Goal: Find specific page/section: Find specific page/section

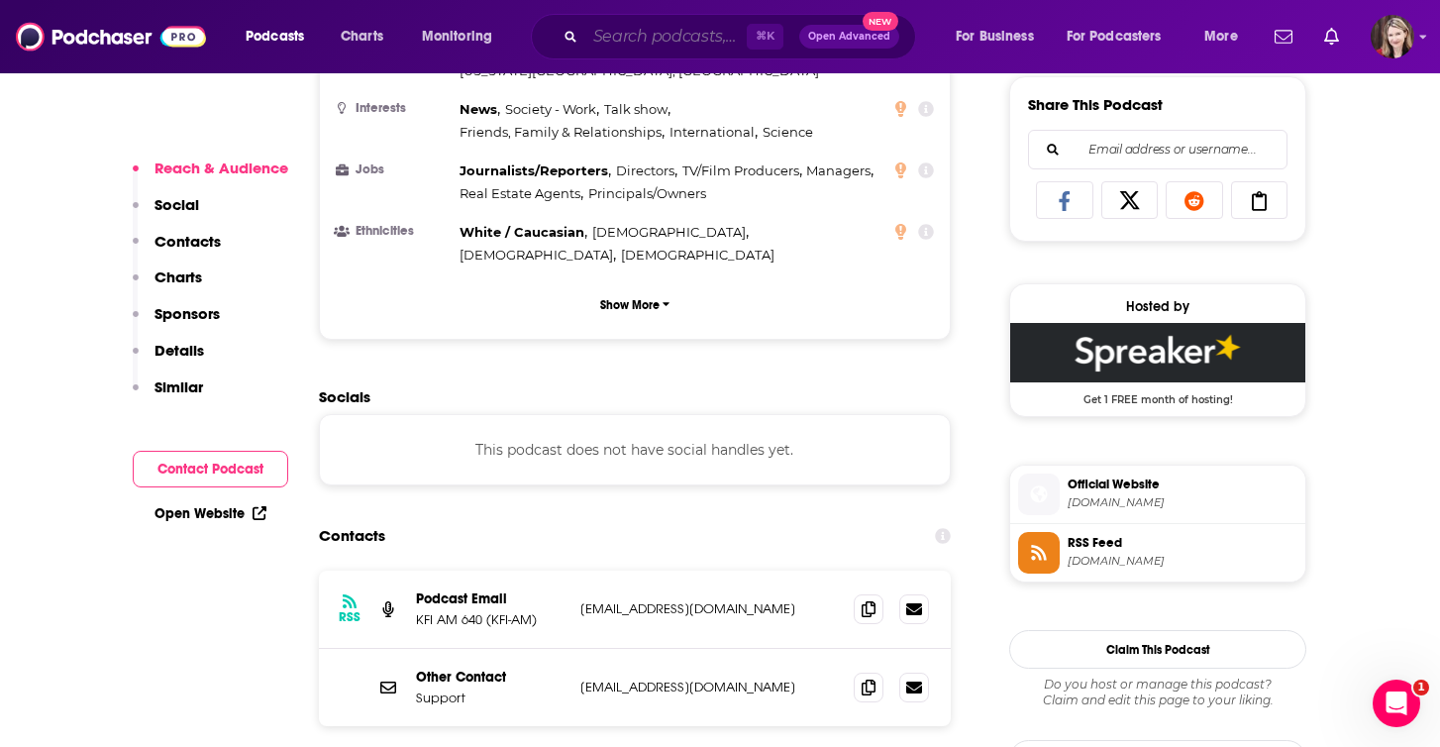
click at [621, 40] on input "Search podcasts, credits, & more..." at bounding box center [665, 37] width 161 height 32
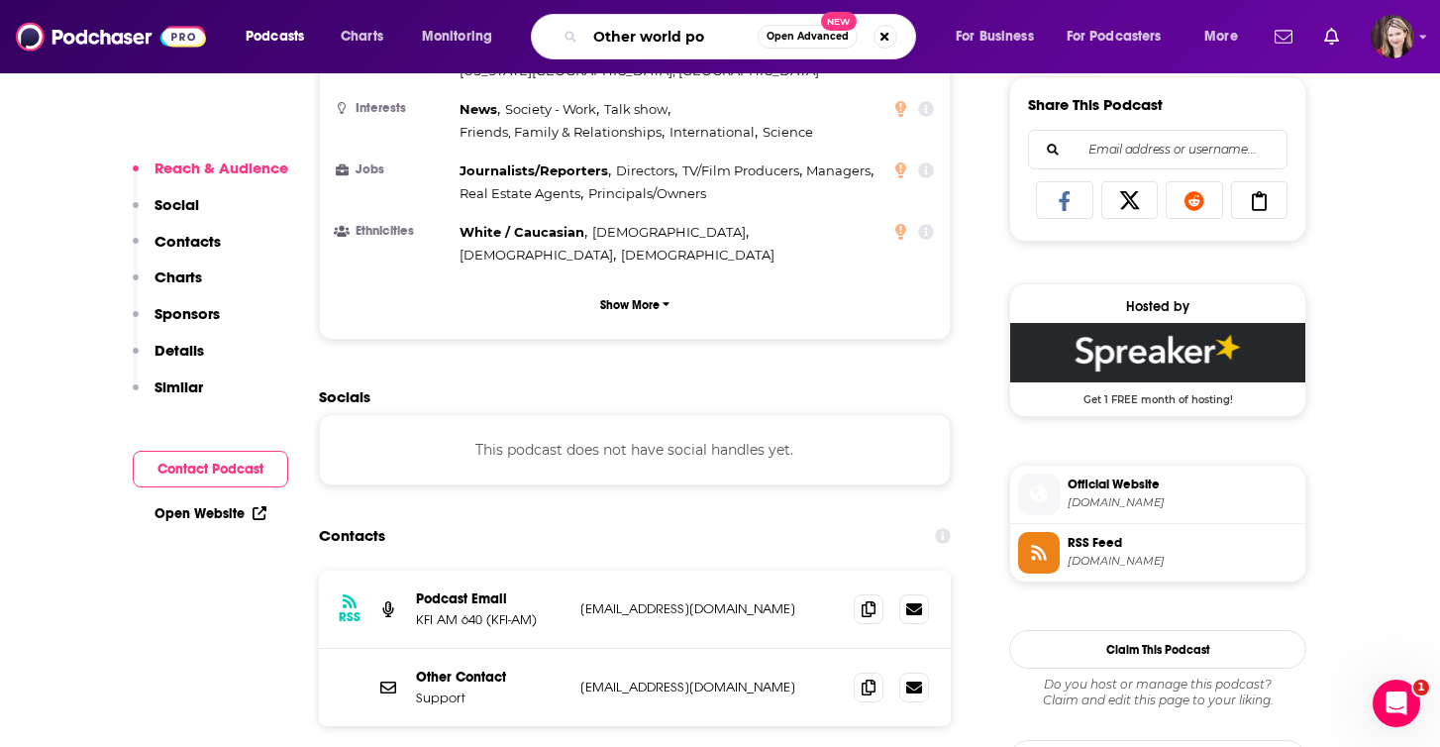
type input "Other world pod"
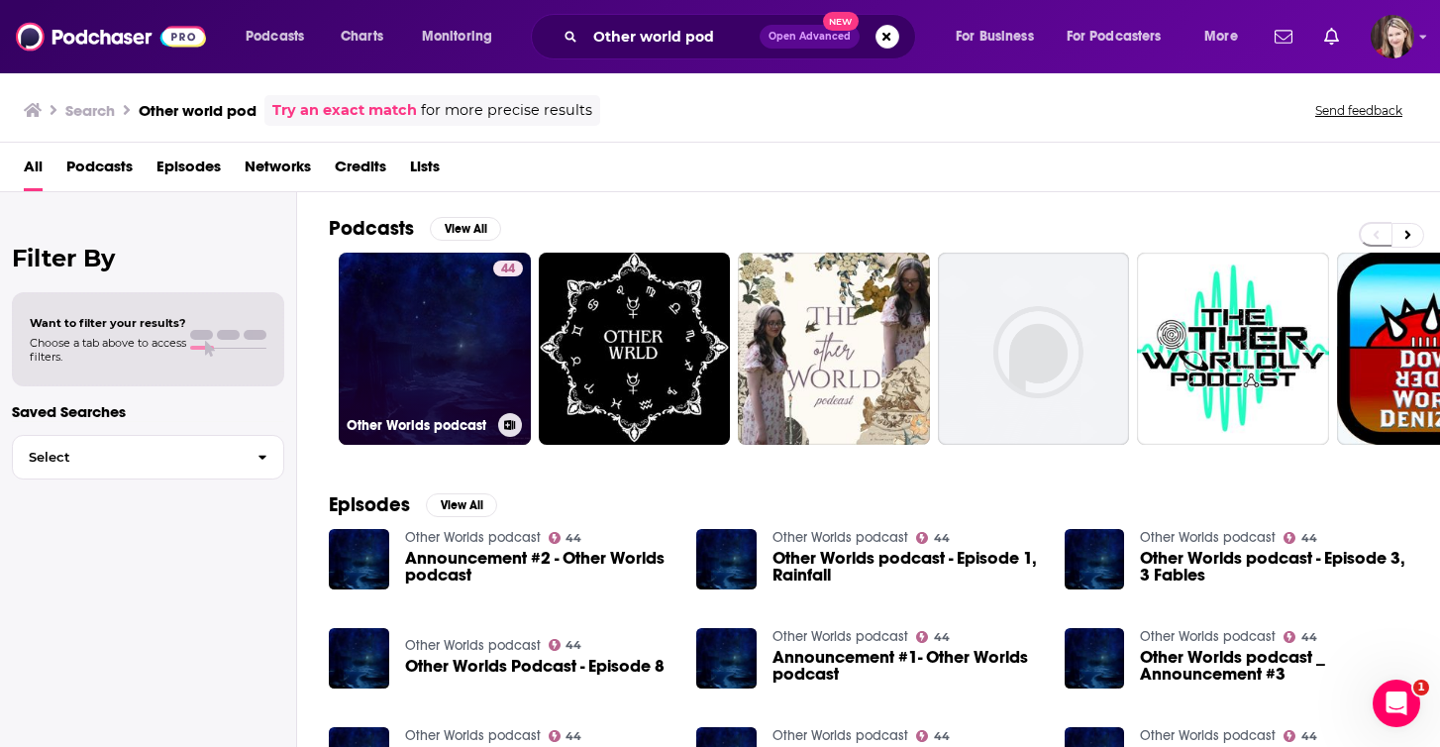
click at [413, 381] on link "44 Other Worlds podcast" at bounding box center [435, 348] width 192 height 192
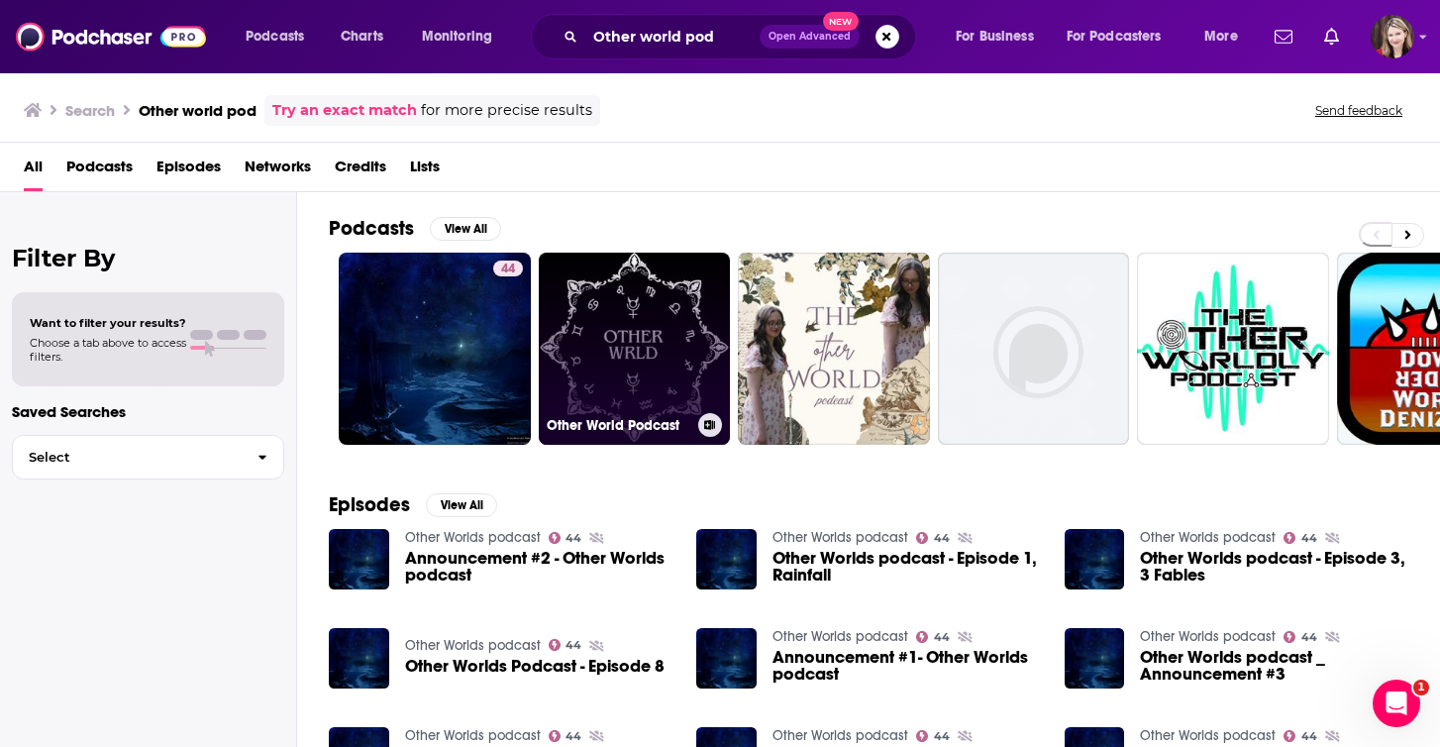
click at [648, 341] on link "Other World Podcast" at bounding box center [635, 348] width 192 height 192
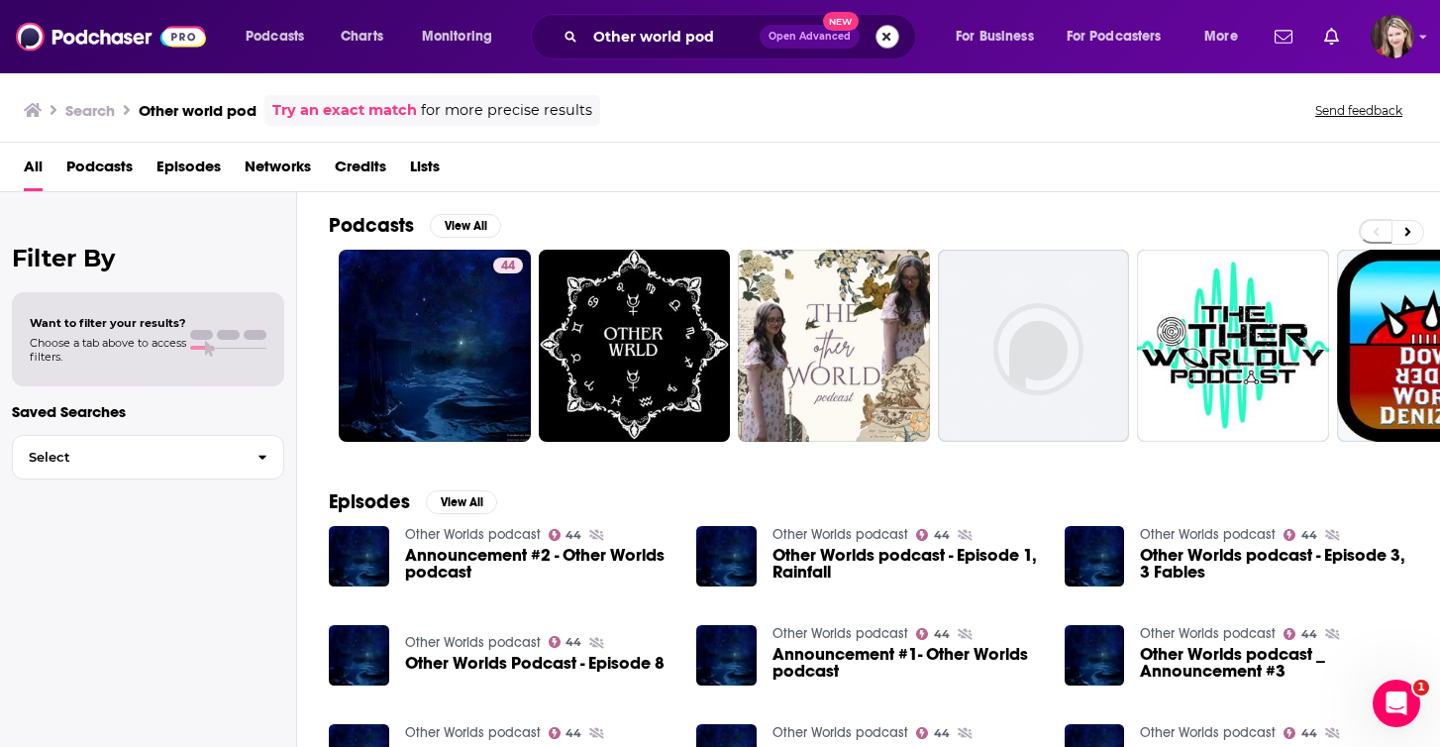
click at [887, 33] on button "Search podcasts, credits, & more..." at bounding box center [887, 37] width 24 height 24
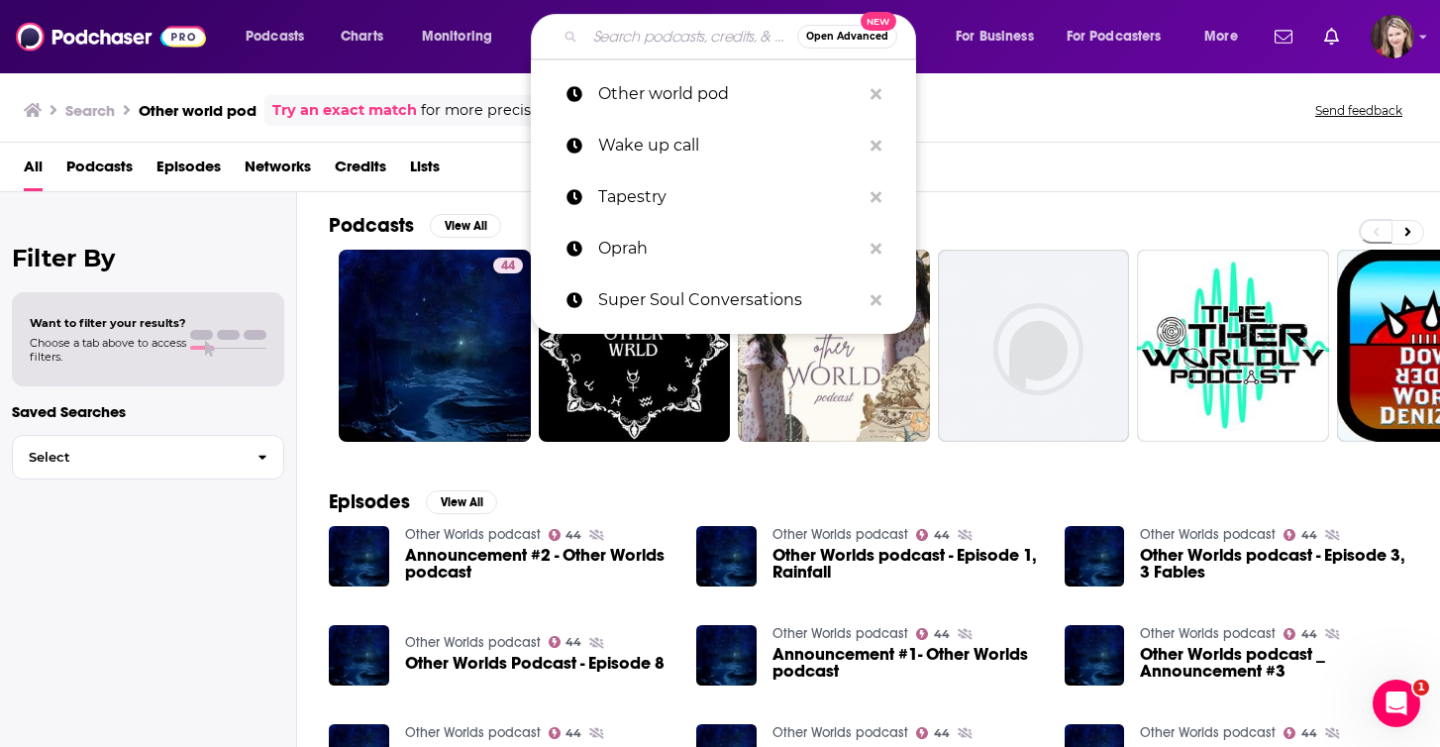
click at [608, 35] on input "Search podcasts, credits, & more..." at bounding box center [691, 37] width 212 height 32
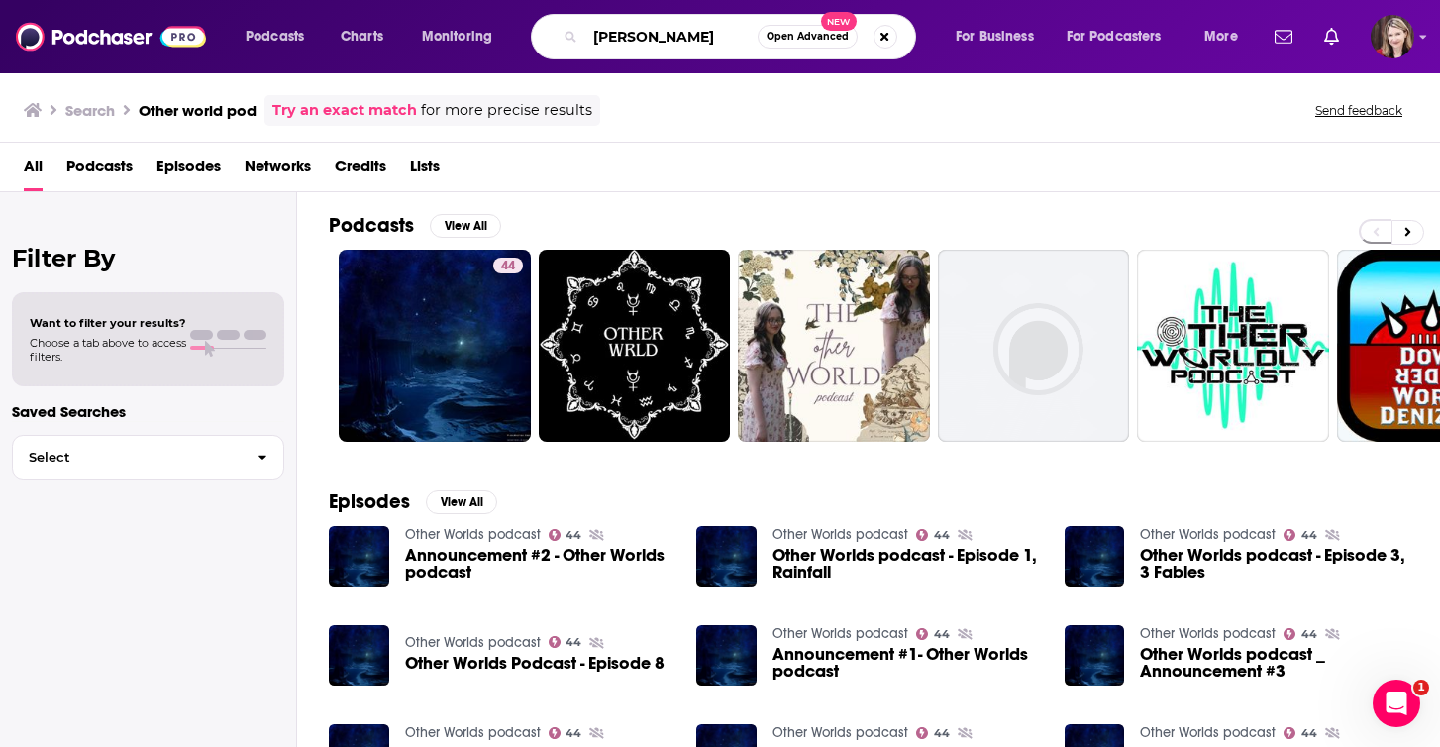
type input "J"
